Goal: Task Accomplishment & Management: Complete application form

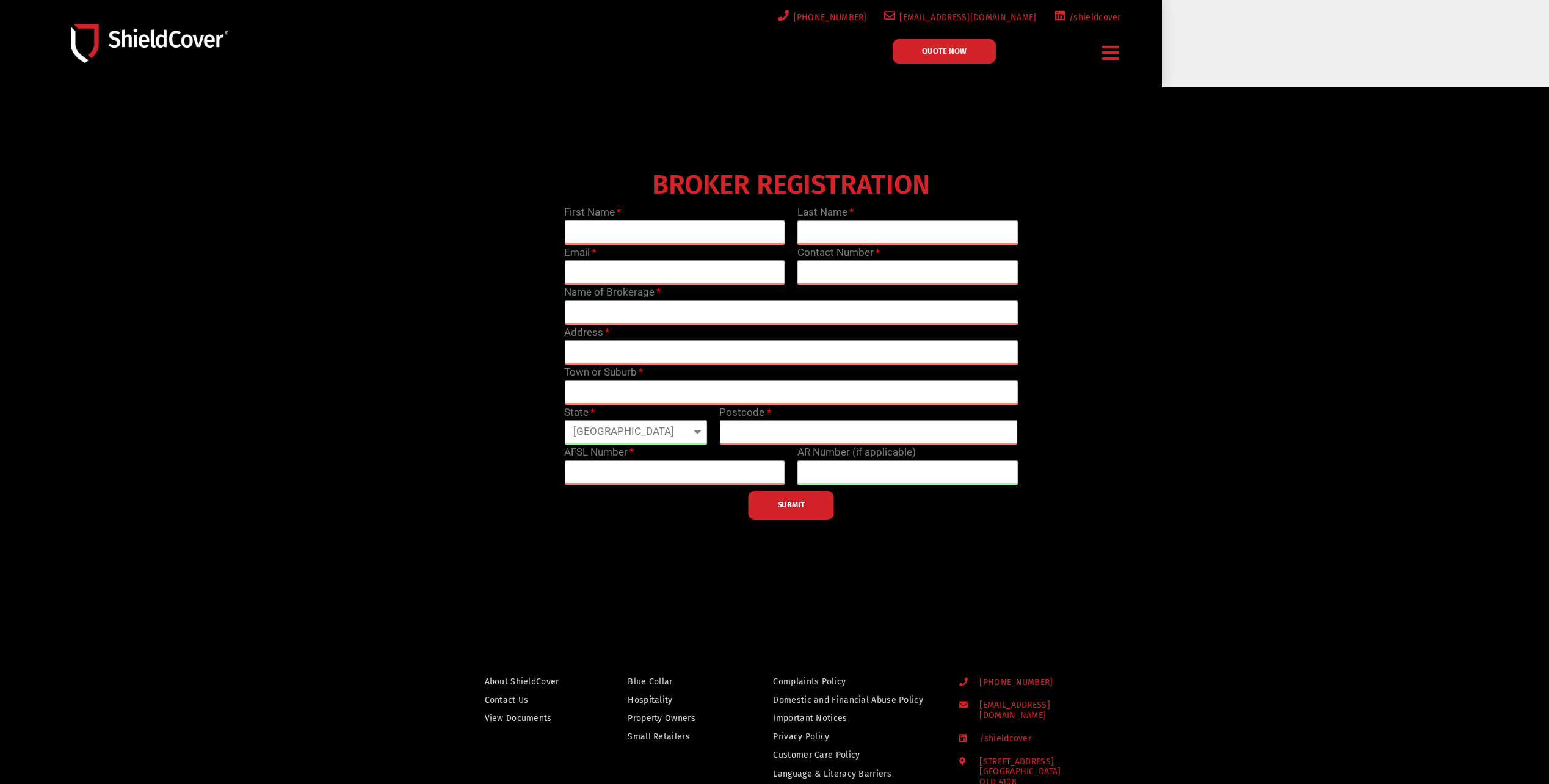
click at [624, 233] on input "text" at bounding box center [675, 233] width 221 height 24
type input "[PERSON_NAME]"
type input "Milne"
type input "[PERSON_NAME][EMAIL_ADDRESS][PERSON_NAME][DOMAIN_NAME]"
type input "0403754957"
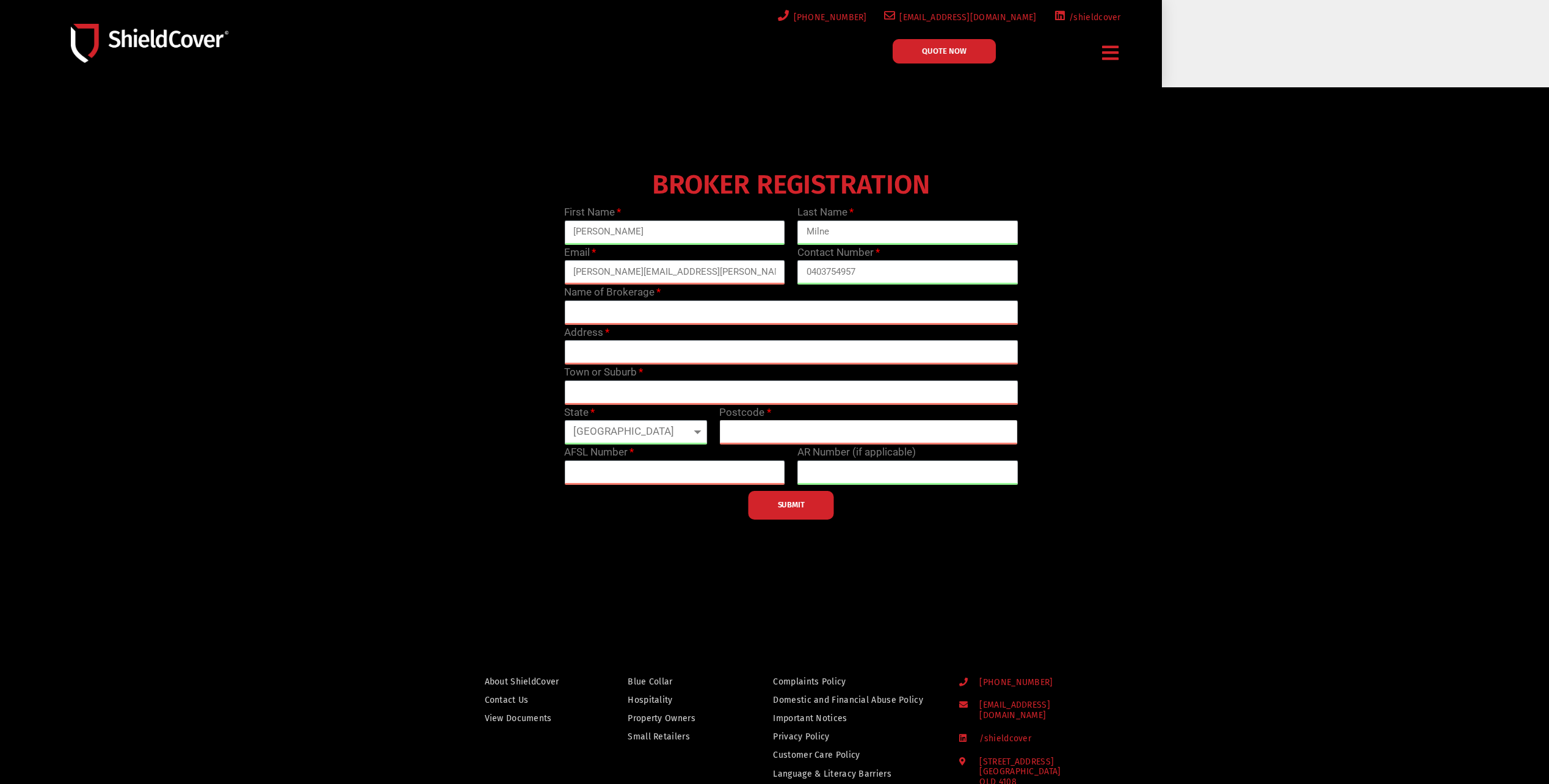
type input "4208"
click at [697, 316] on input "text" at bounding box center [791, 312] width 453 height 24
type input "A"
click at [654, 311] on input "text" at bounding box center [791, 312] width 453 height 24
paste input "[PERSON_NAME] & Co"
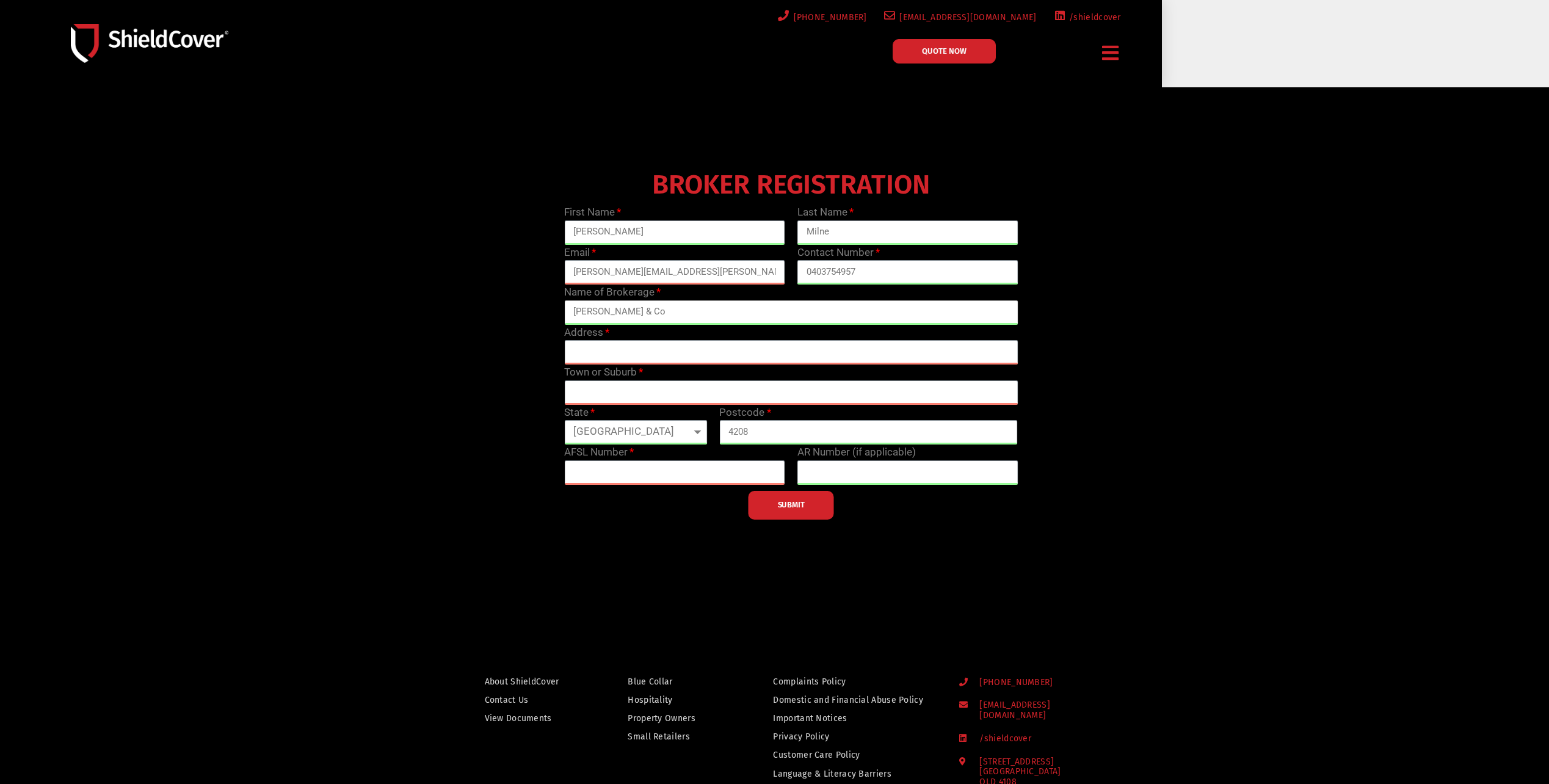
type input "[PERSON_NAME] & Co"
click at [641, 348] on input "text" at bounding box center [791, 352] width 453 height 24
drag, startPoint x: 688, startPoint y: 353, endPoint x: 656, endPoint y: 356, distance: 32.1
click at [656, 356] on input "Level 2, 1 Zupp Drive, Ormeau" at bounding box center [791, 352] width 453 height 24
type input "Level 2, 1 Zupp Drive, Ormeau"
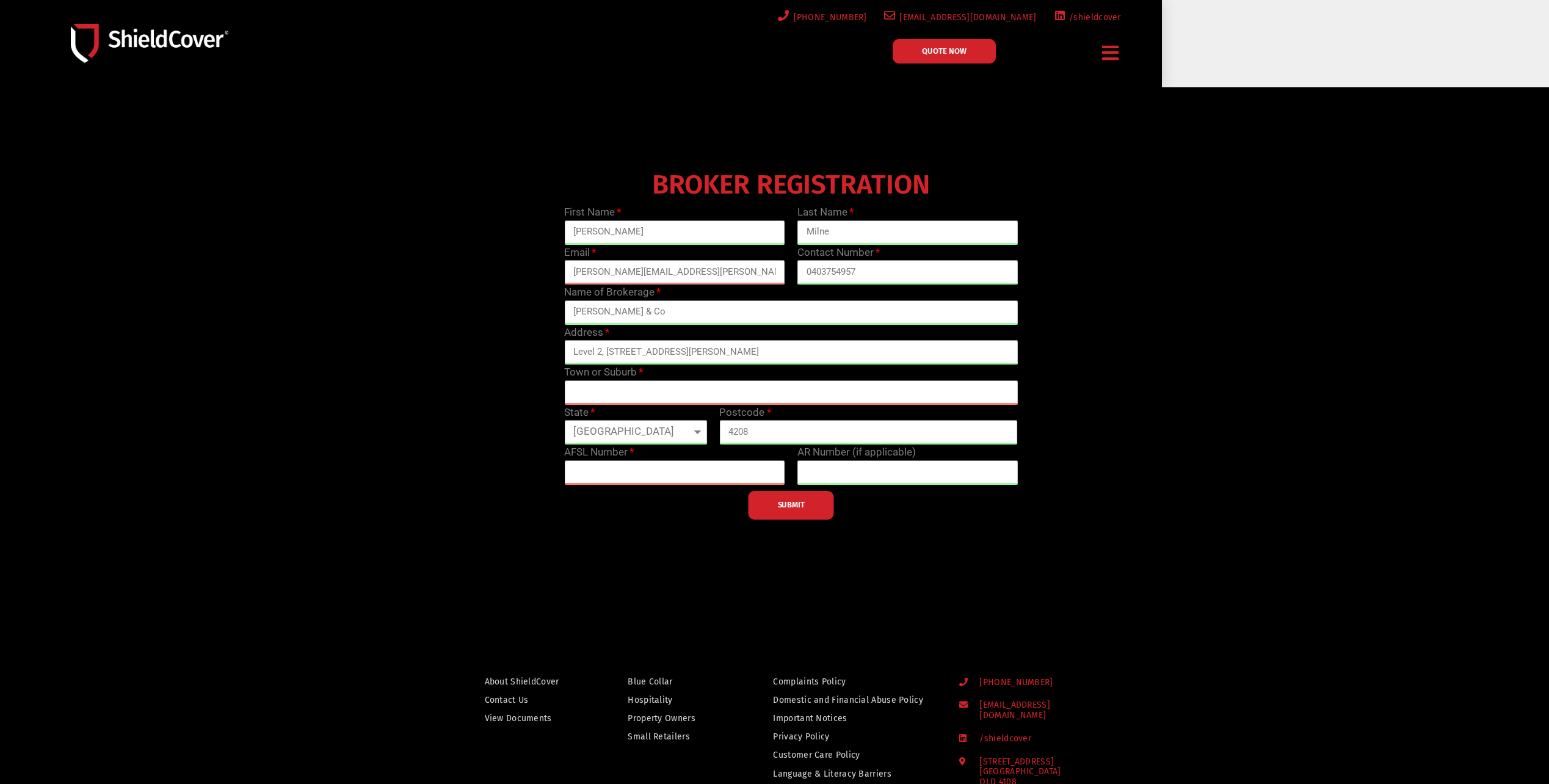
type input "ORMEAU"
click at [680, 349] on input "Level 2, 1 Zupp Drive, Ormeau" at bounding box center [791, 352] width 453 height 24
type input "Level 2, [STREET_ADDRESS][PERSON_NAME]"
click at [449, 396] on div "BROKER REGISTRATION First Name Joshua Last Name Milne Email joshua.milne@ajg.co…" at bounding box center [791, 342] width 932 height 354
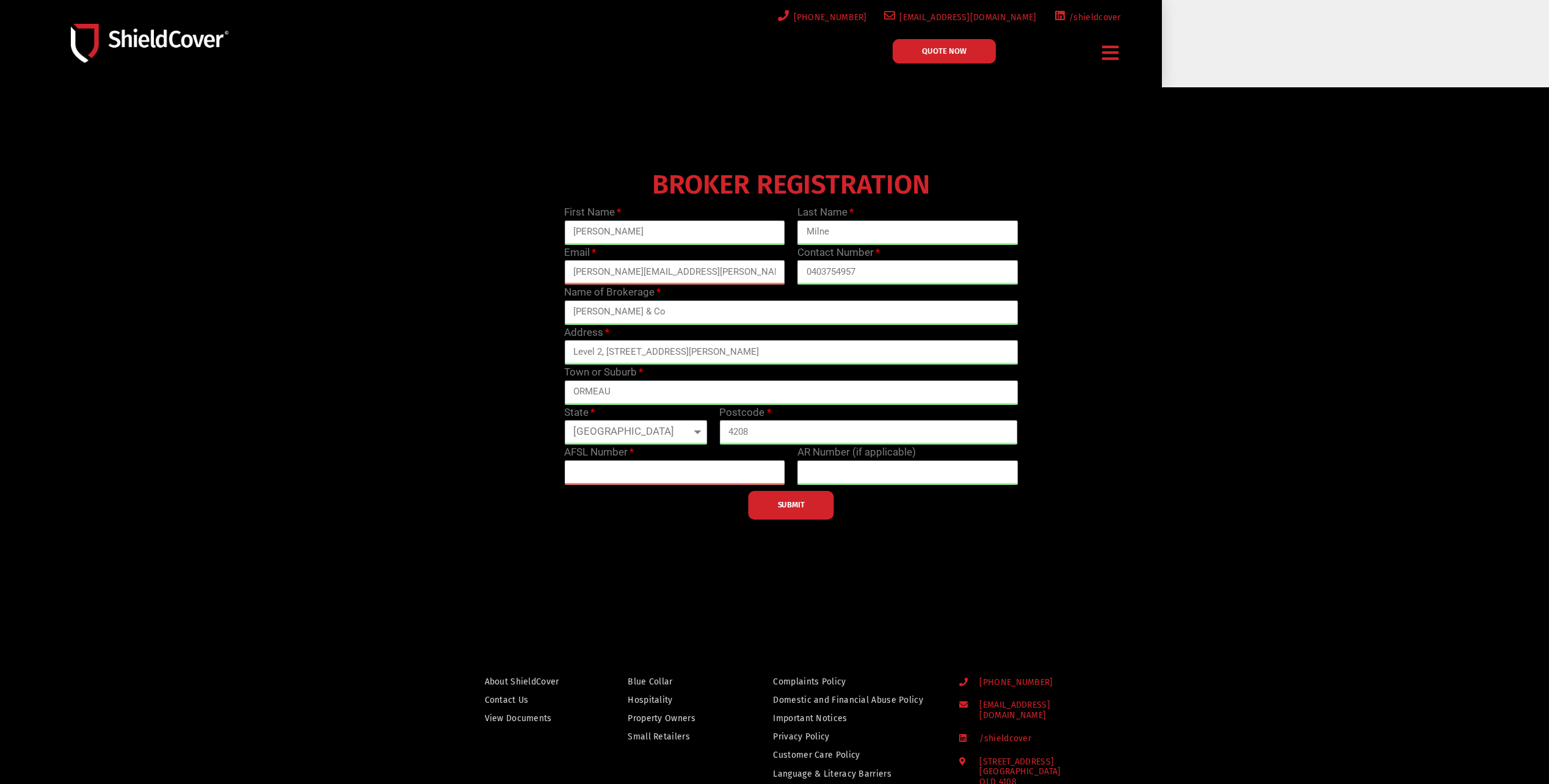
click at [680, 477] on input "text" at bounding box center [675, 473] width 221 height 24
click at [641, 468] on input "text" at bounding box center [675, 473] width 221 height 24
paste input "text"
click at [603, 471] on input "text" at bounding box center [675, 473] width 221 height 24
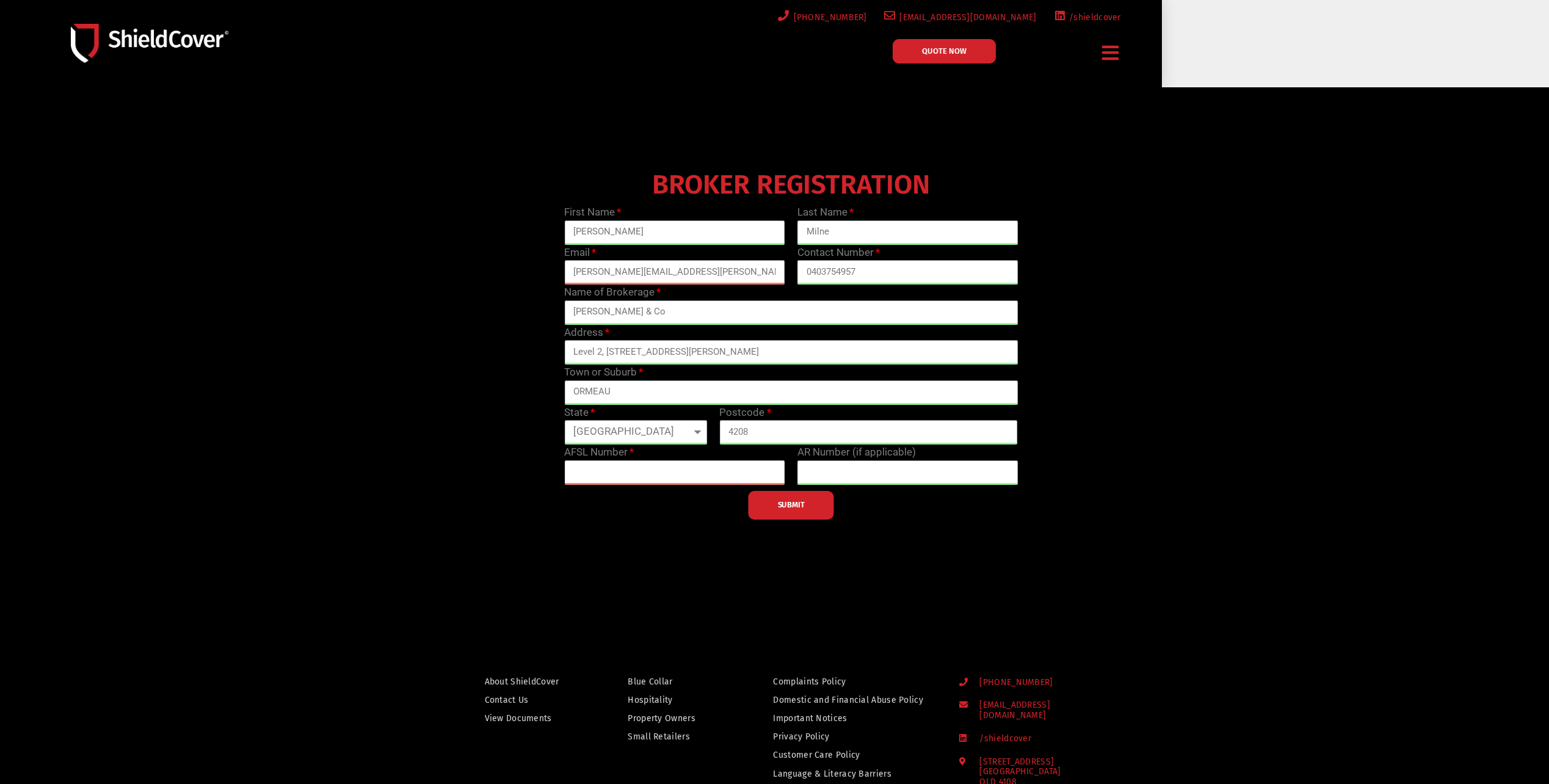
paste input "text"
click at [624, 472] on input "text" at bounding box center [675, 473] width 221 height 24
paste input "text"
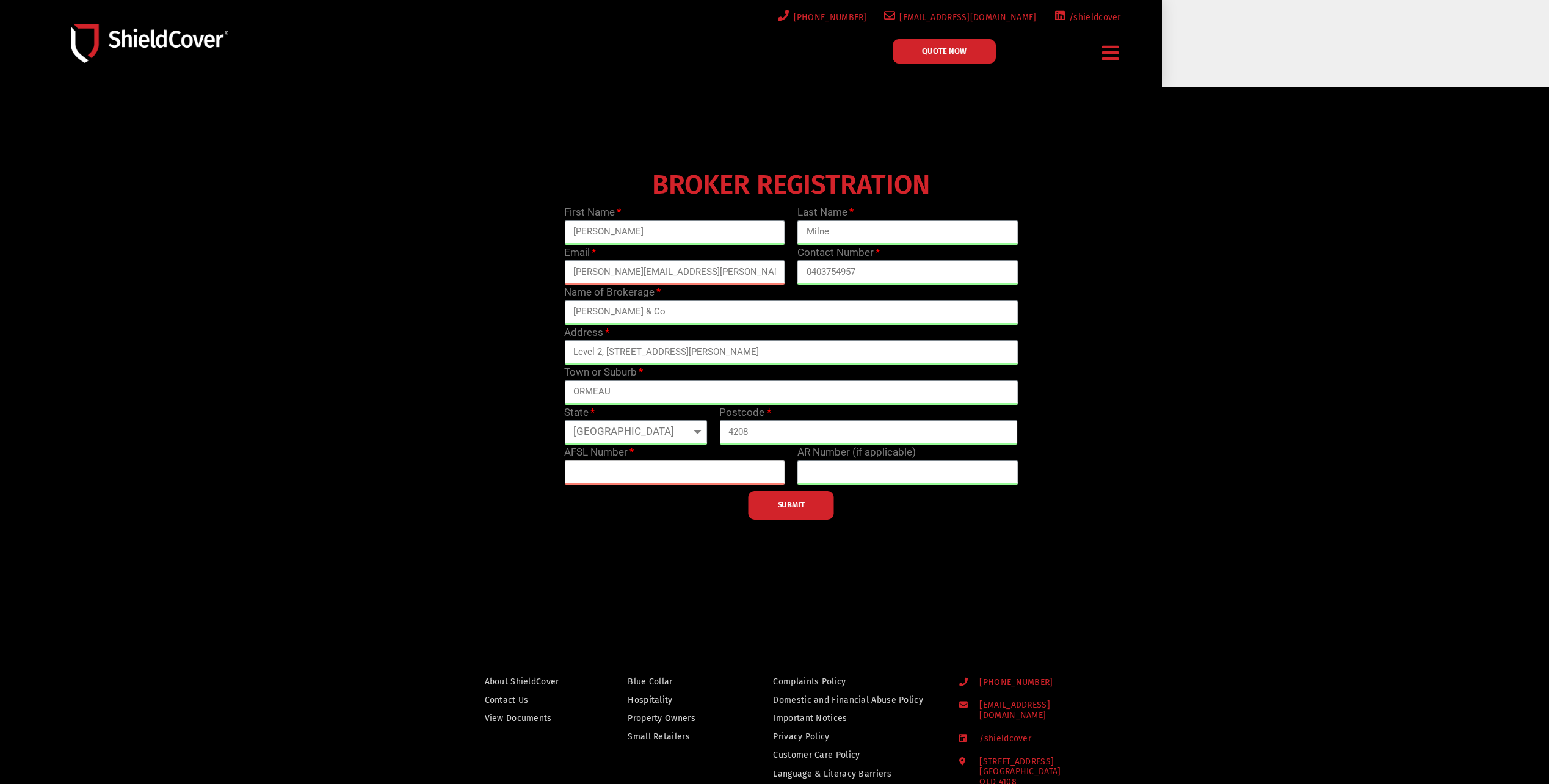
click at [617, 480] on input "text" at bounding box center [675, 473] width 221 height 24
click at [830, 477] on input "text" at bounding box center [908, 473] width 221 height 24
click at [733, 463] on input "text" at bounding box center [675, 473] width 221 height 24
click at [813, 471] on input "text" at bounding box center [908, 473] width 221 height 24
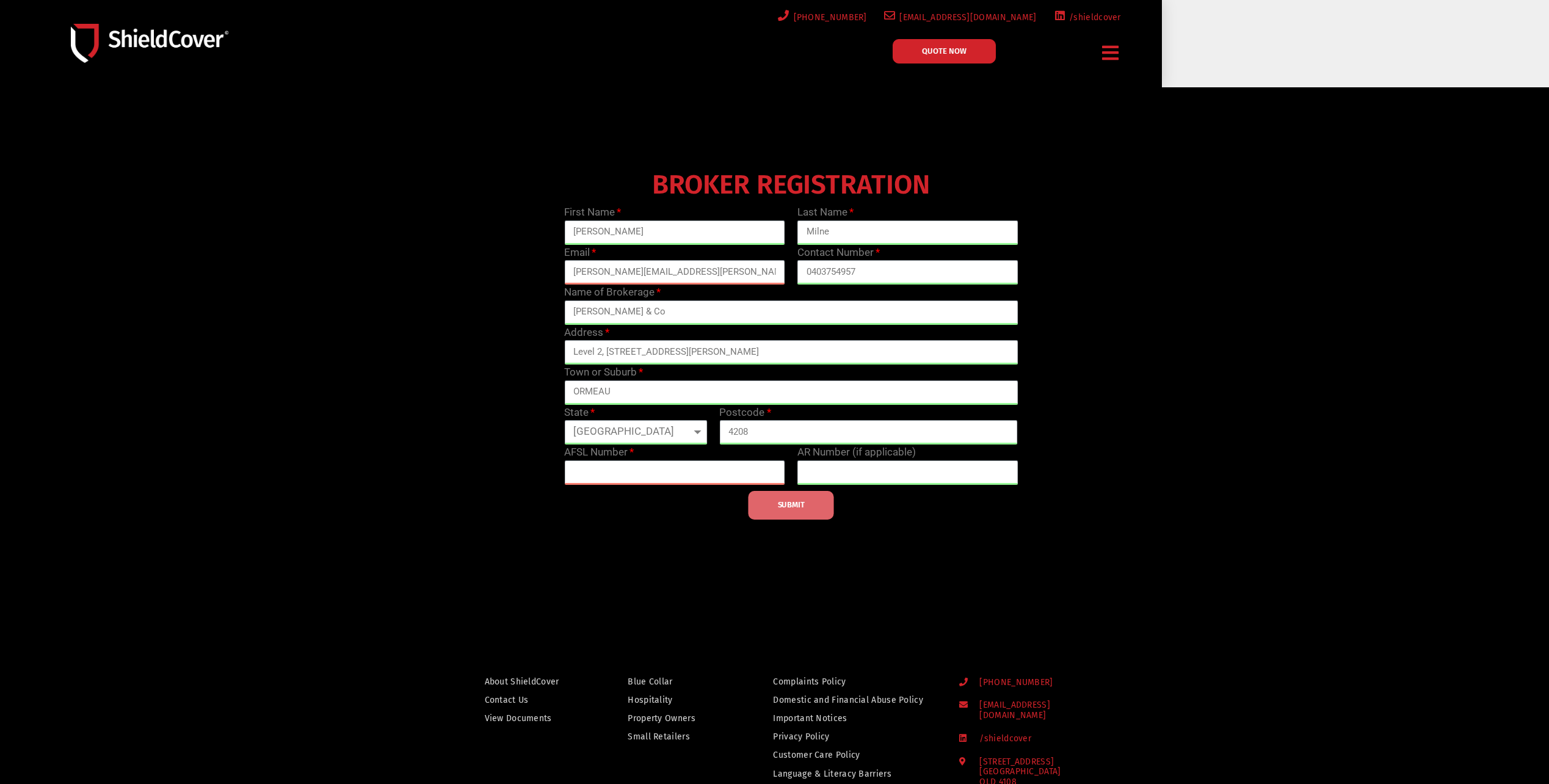
click at [778, 506] on span "SUBMIT" at bounding box center [791, 504] width 27 height 2
click at [774, 475] on input "text" at bounding box center [675, 473] width 221 height 24
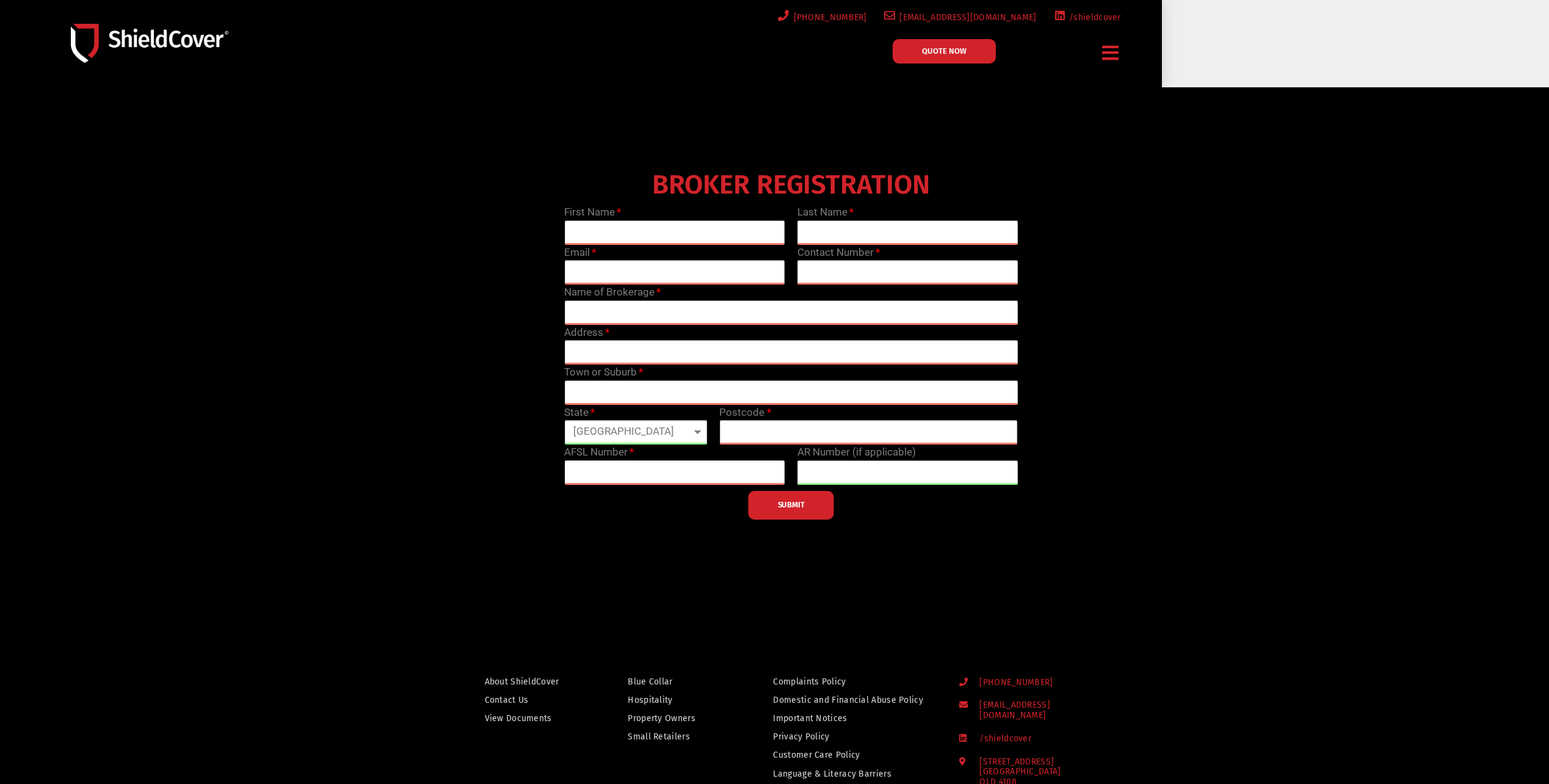
click at [644, 480] on input "text" at bounding box center [675, 473] width 221 height 24
type input "5"
type input "238312"
click at [755, 428] on input "text" at bounding box center [869, 432] width 298 height 24
type input "4208"
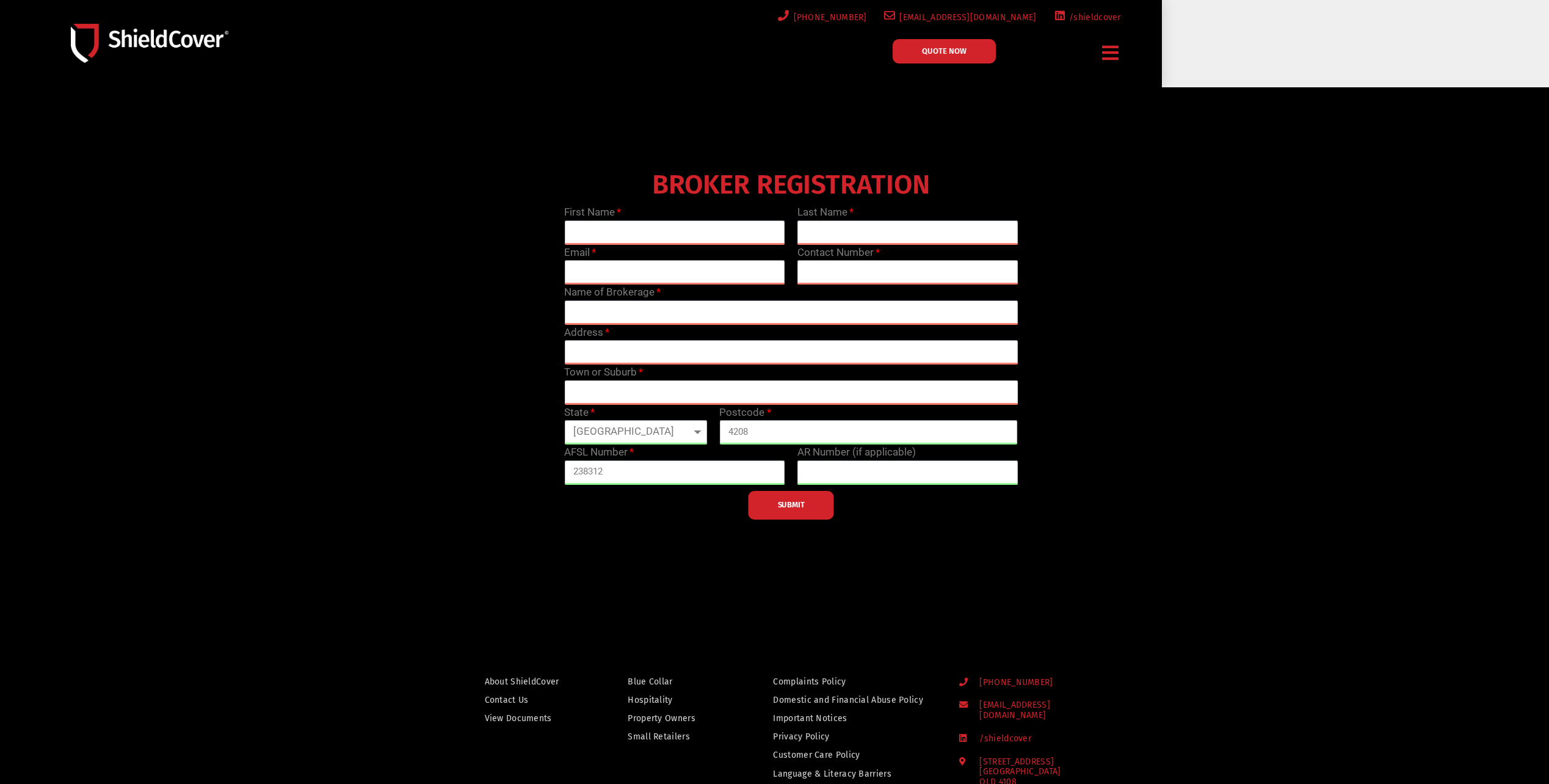
click at [623, 389] on input "text" at bounding box center [791, 392] width 453 height 24
type input "ORMEAU"
type input "[PERSON_NAME]"
type input "Milne"
type input "[PERSON_NAME][EMAIL_ADDRESS][PERSON_NAME][DOMAIN_NAME]"
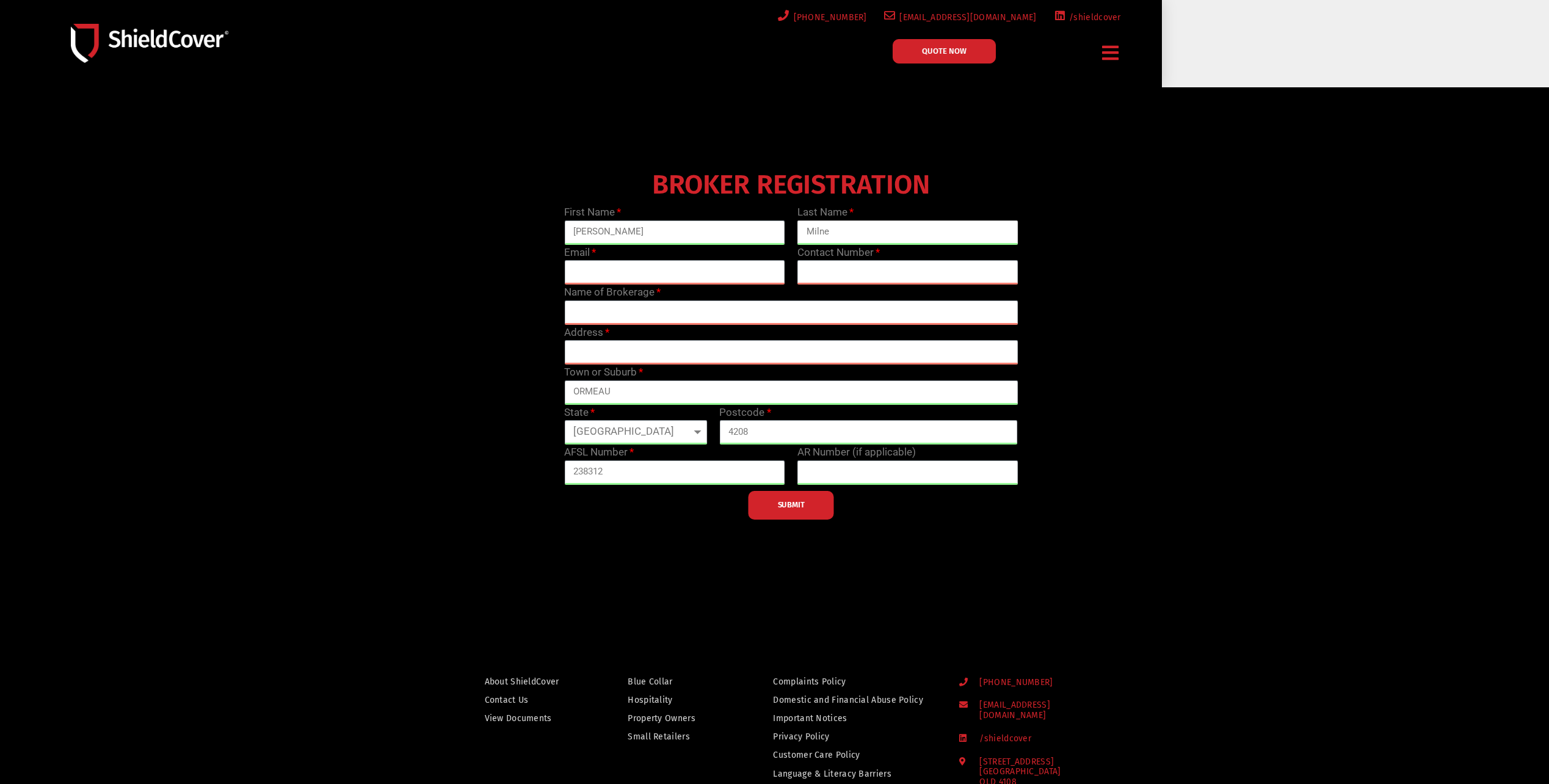
type input "0403754957"
type input "[PERSON_NAME] & Co"
type input "Level 2, [STREET_ADDRESS][PERSON_NAME]"
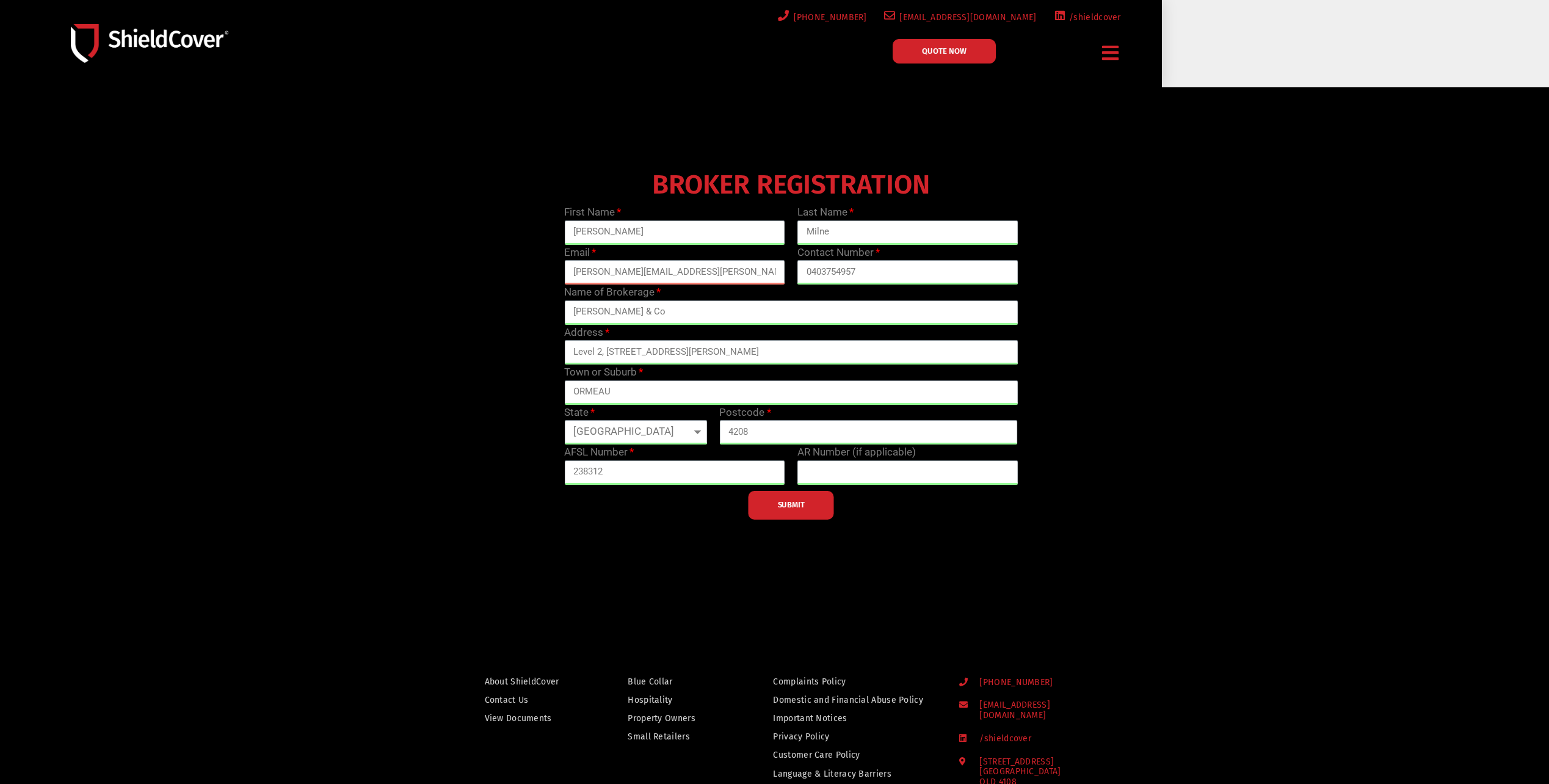
click at [798, 506] on span "SUBMIT" at bounding box center [791, 504] width 27 height 2
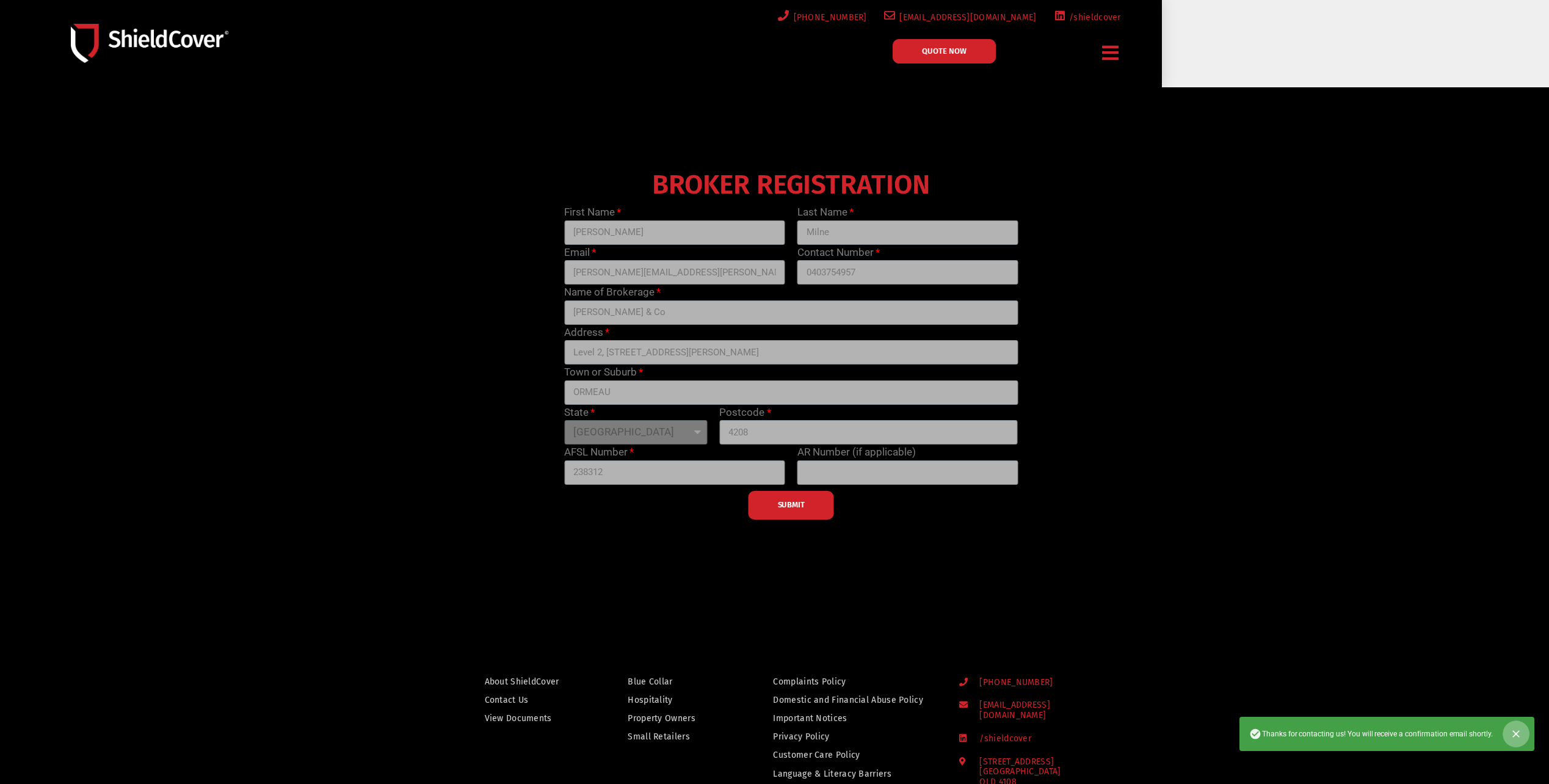
click at [1518, 724] on button "Close" at bounding box center [1516, 733] width 27 height 27
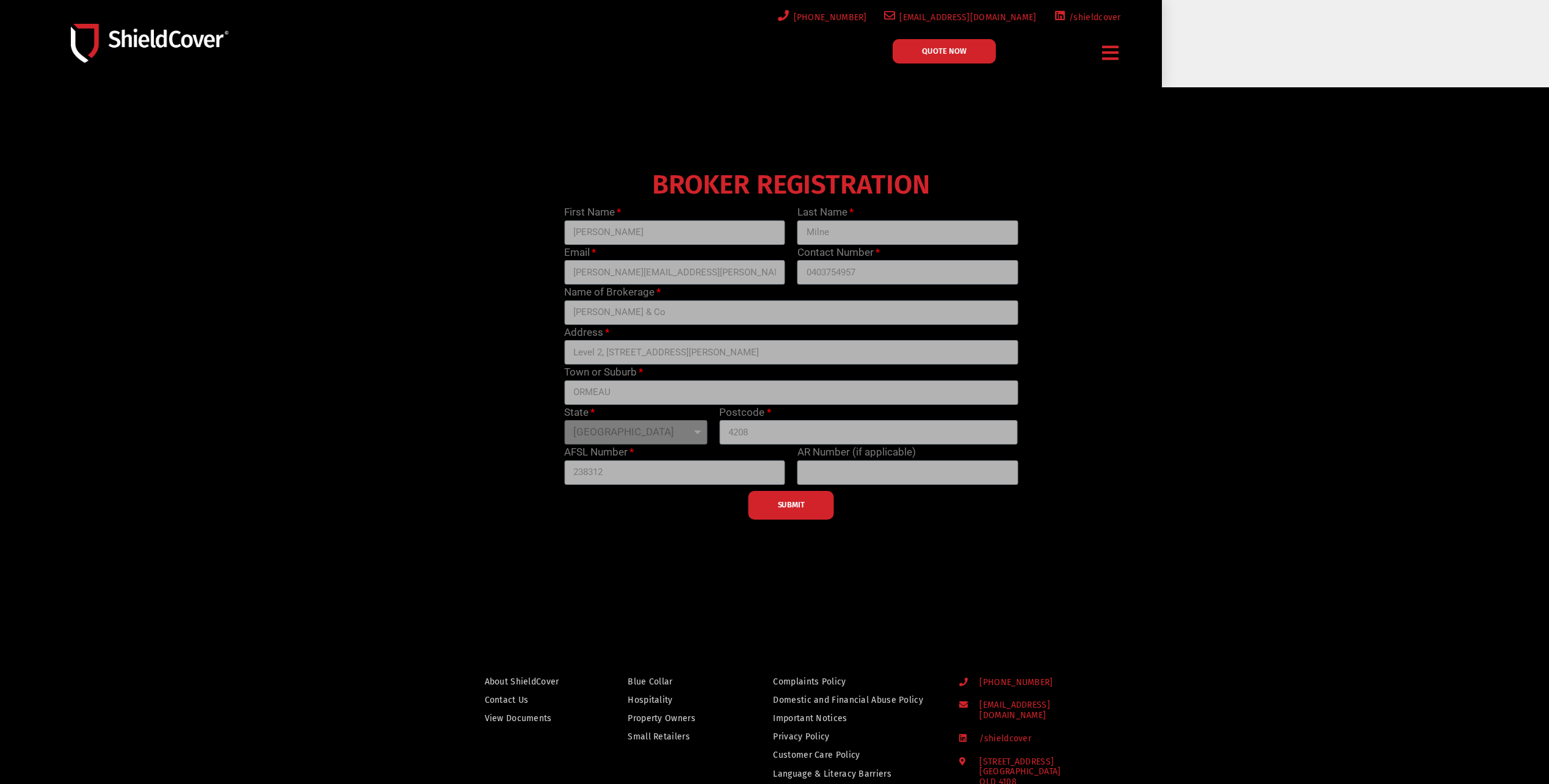
click at [1109, 46] on icon "Menu Toggle" at bounding box center [1110, 52] width 16 height 19
